Goal: Task Accomplishment & Management: Manage account settings

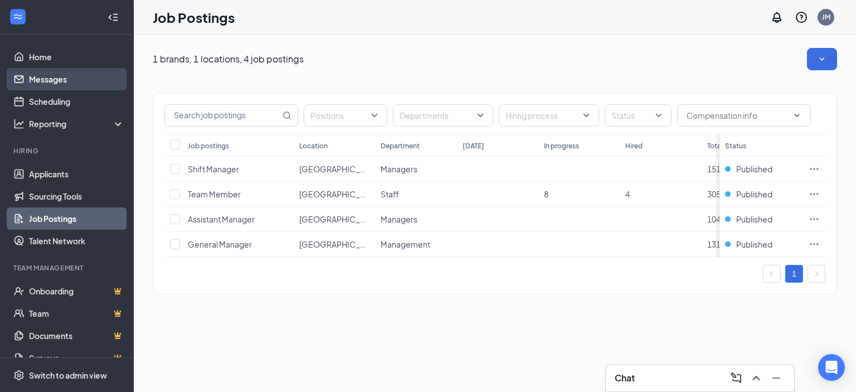
click at [44, 80] on link "Messages" at bounding box center [76, 79] width 95 height 22
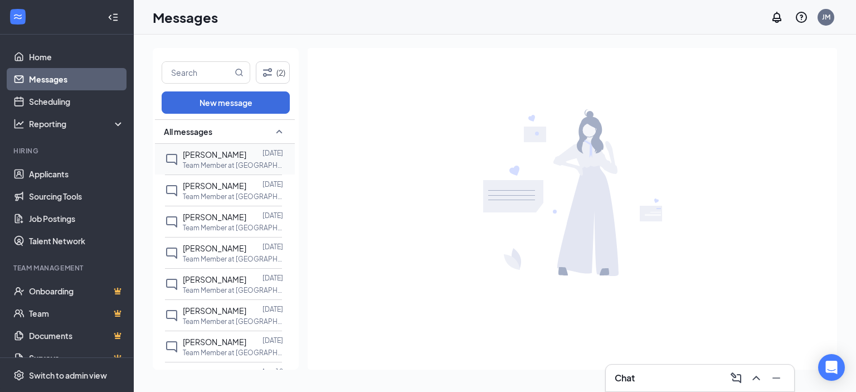
click at [198, 154] on span "[PERSON_NAME]" at bounding box center [215, 154] width 64 height 10
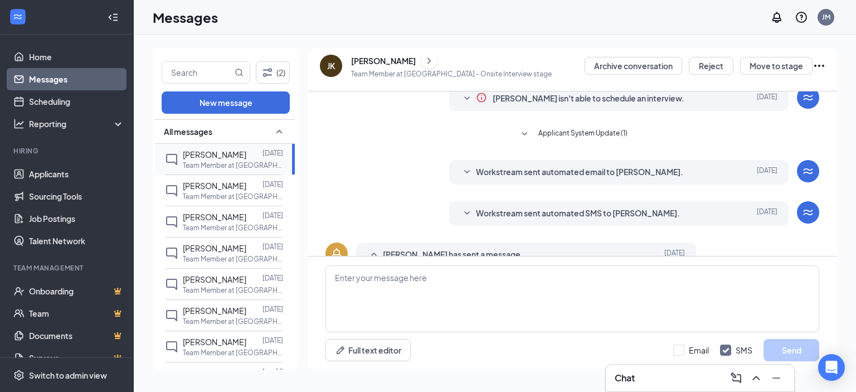
scroll to position [84, 0]
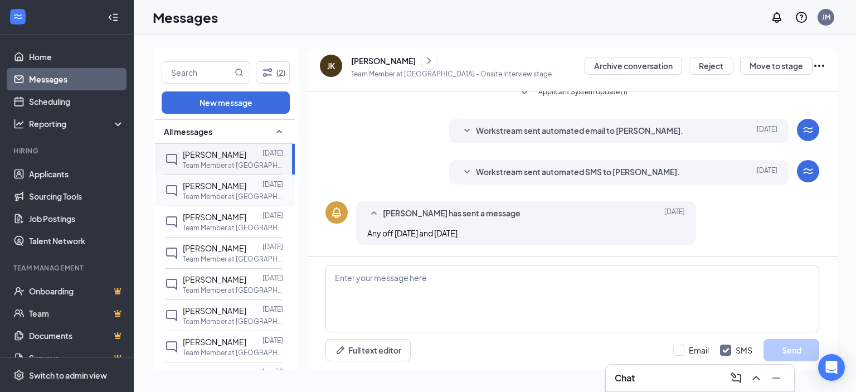
click at [201, 184] on span "[PERSON_NAME]" at bounding box center [215, 186] width 64 height 10
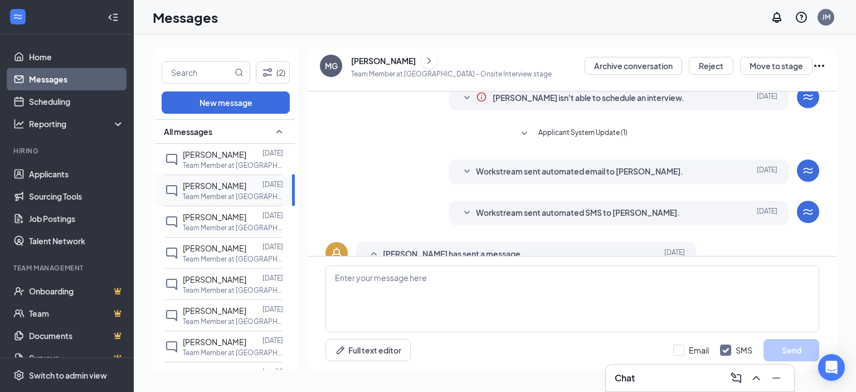
scroll to position [84, 0]
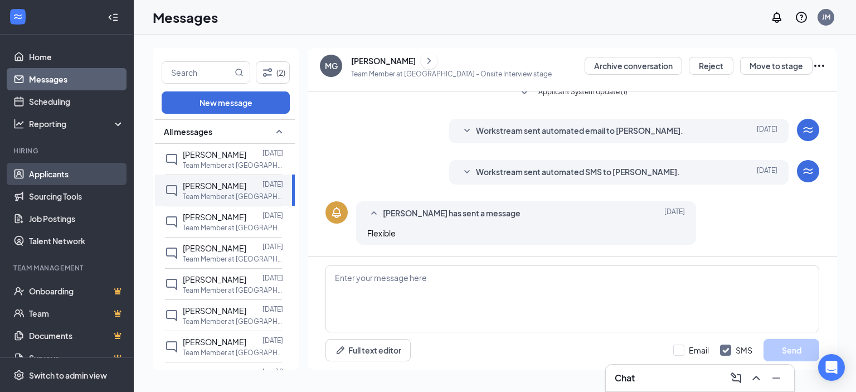
click at [39, 173] on link "Applicants" at bounding box center [76, 174] width 95 height 22
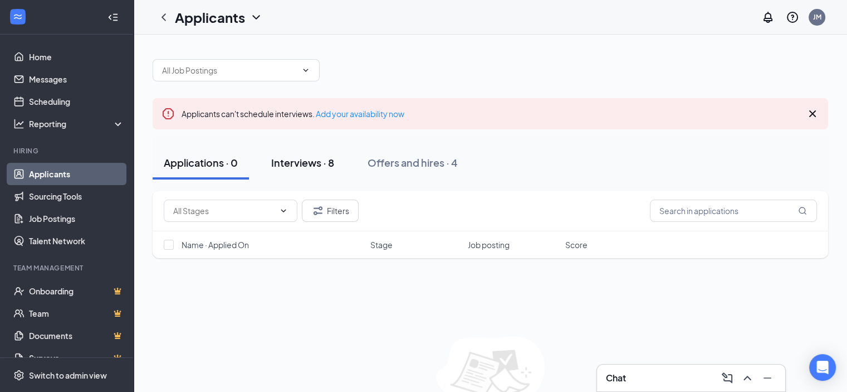
click at [305, 166] on div "Interviews · 8" at bounding box center [302, 162] width 63 height 14
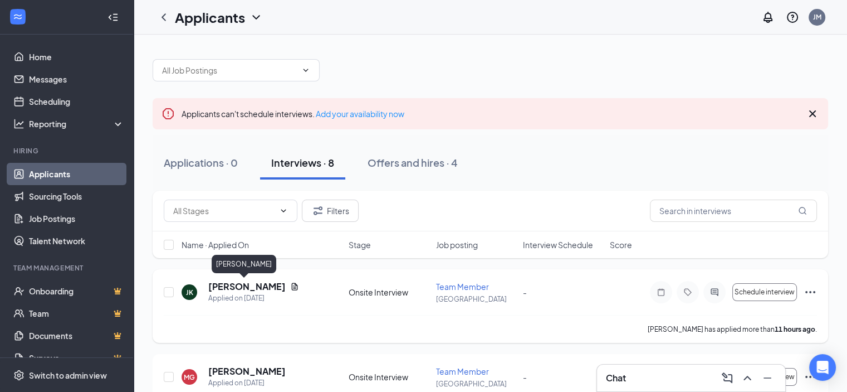
click at [241, 289] on h5 "[PERSON_NAME]" at bounding box center [246, 286] width 77 height 12
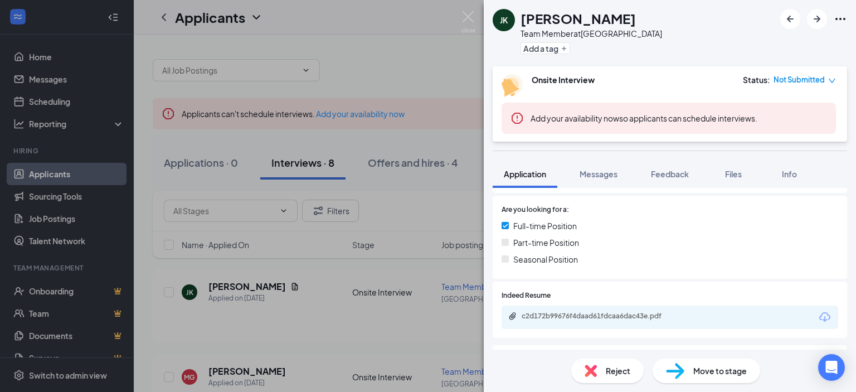
scroll to position [322, 0]
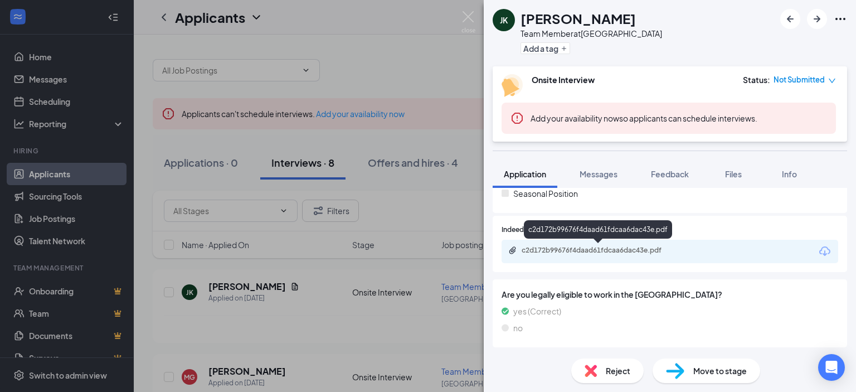
click at [625, 251] on div "c2d172b99676f4daad61fdcaa6dac43e.pdf" at bounding box center [599, 250] width 156 height 9
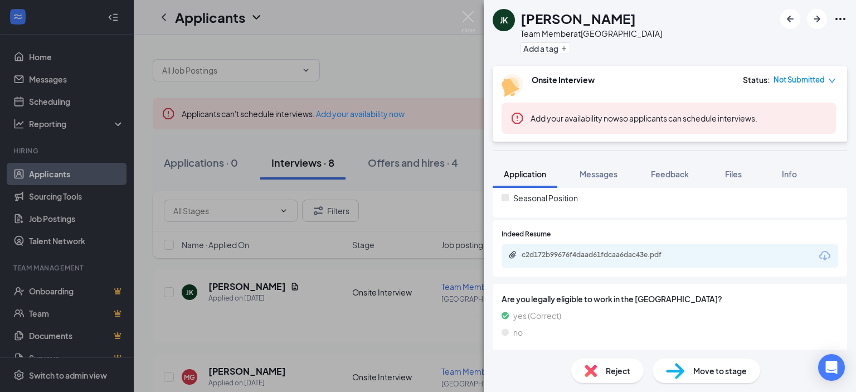
click at [248, 375] on div "[PERSON_NAME] Jeisean [PERSON_NAME] Team Member at [GEOGRAPHIC_DATA] Add a tag …" at bounding box center [428, 196] width 856 height 392
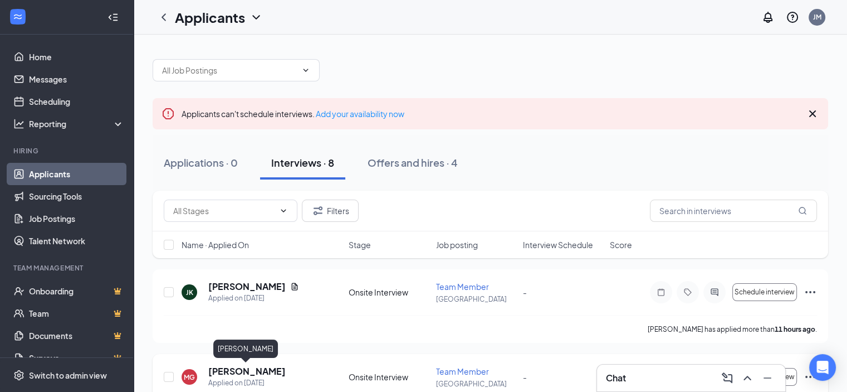
click at [247, 369] on h5 "[PERSON_NAME]" at bounding box center [246, 371] width 77 height 12
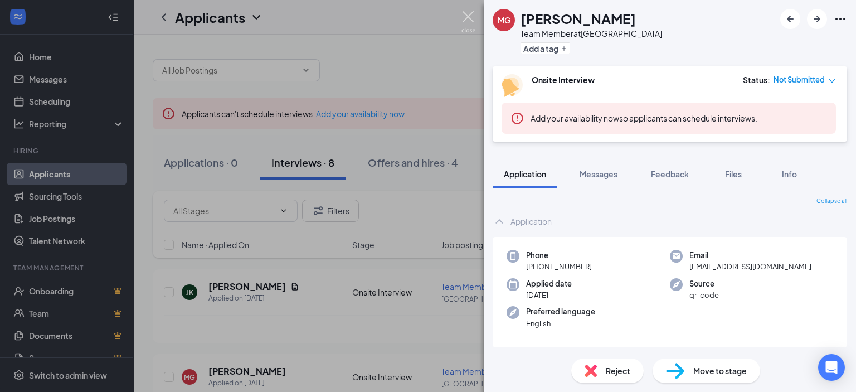
click at [470, 21] on img at bounding box center [468, 22] width 14 height 22
